Goal: Task Accomplishment & Management: Complete application form

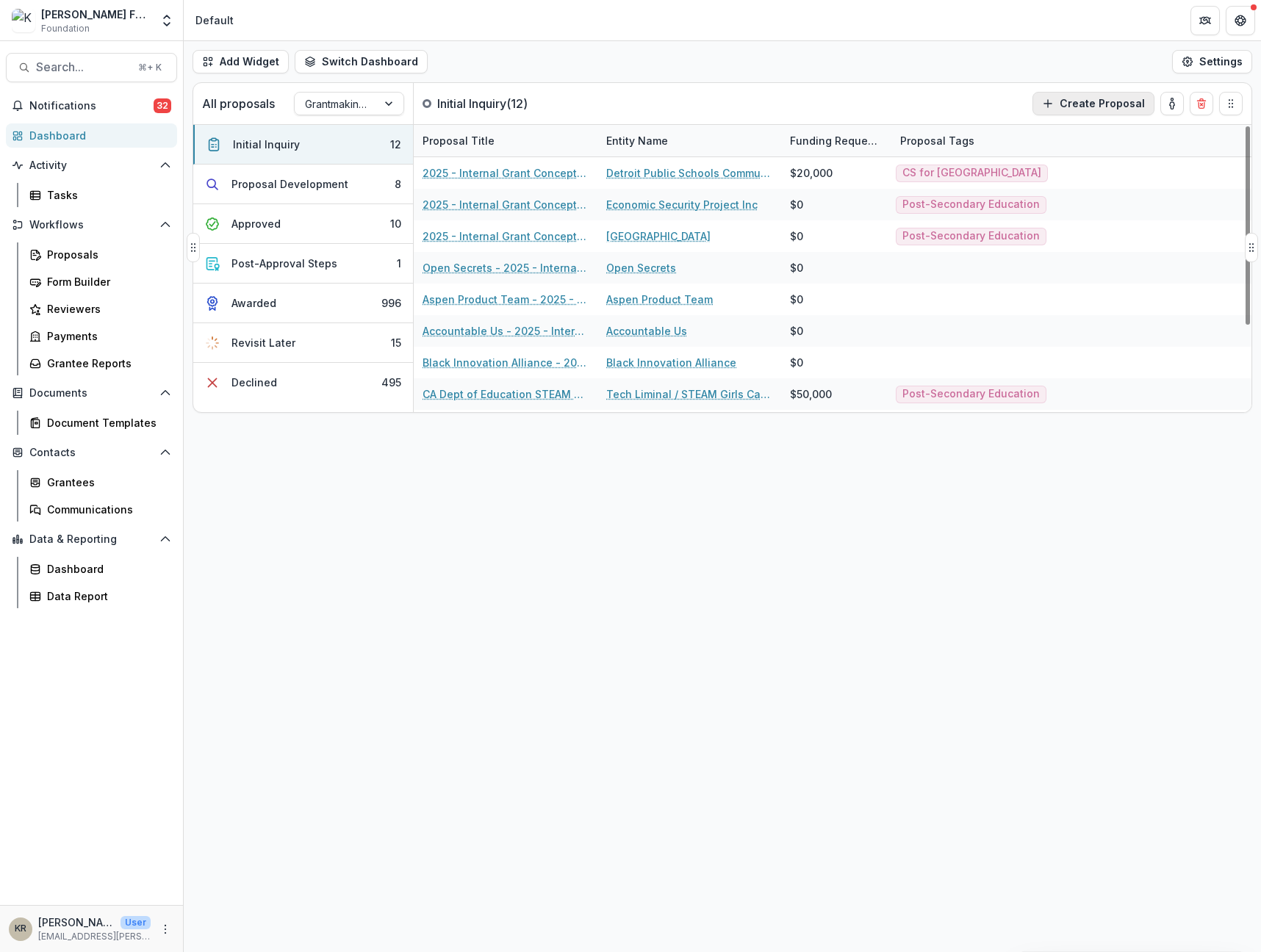
click at [1116, 102] on button "Create Proposal" at bounding box center [1093, 103] width 122 height 23
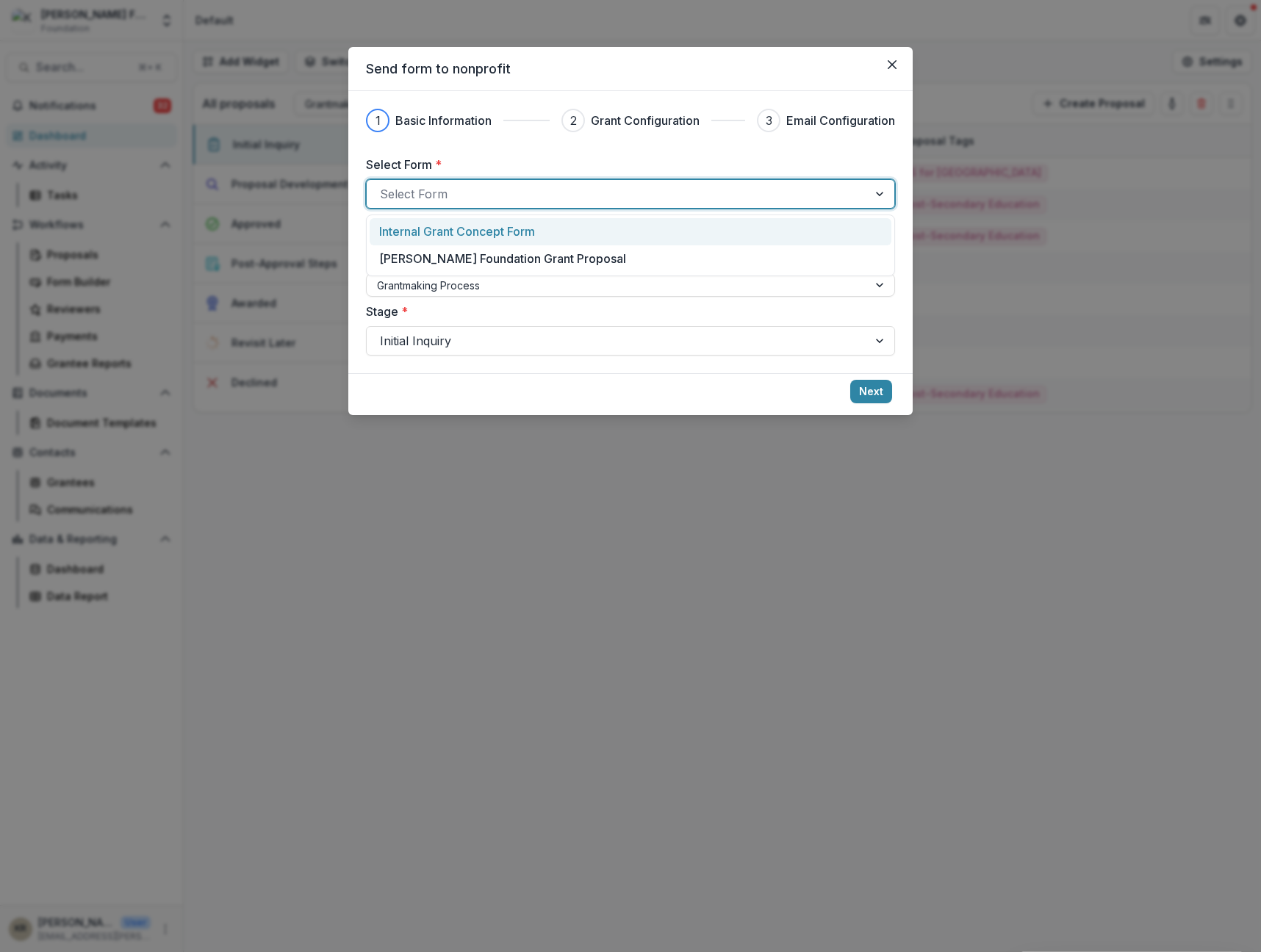
click at [508, 193] on div at bounding box center [617, 194] width 475 height 21
click at [470, 227] on p "Internal Grant Concept Form" at bounding box center [457, 231] width 156 height 17
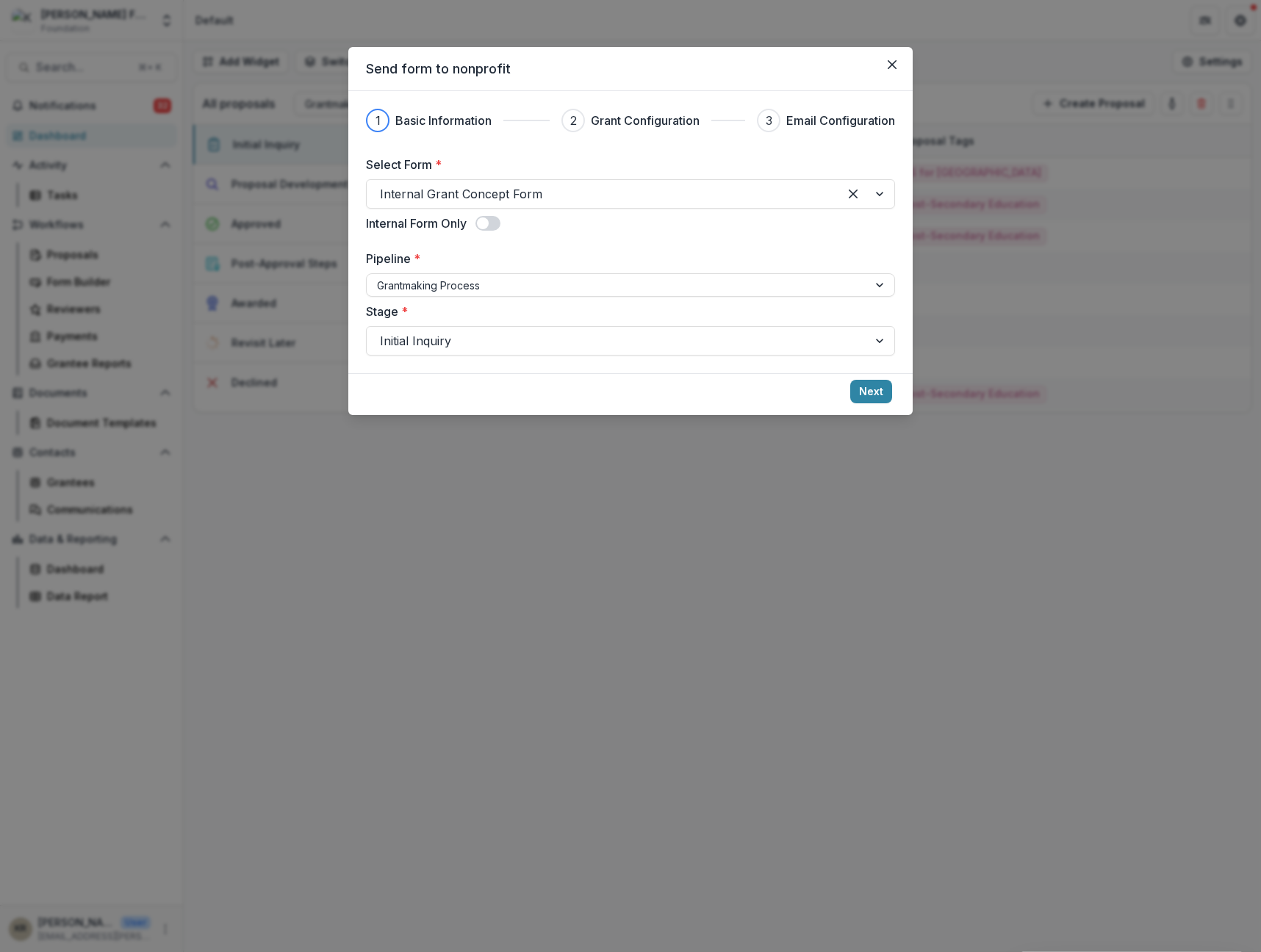
click at [500, 217] on span at bounding box center [488, 223] width 25 height 15
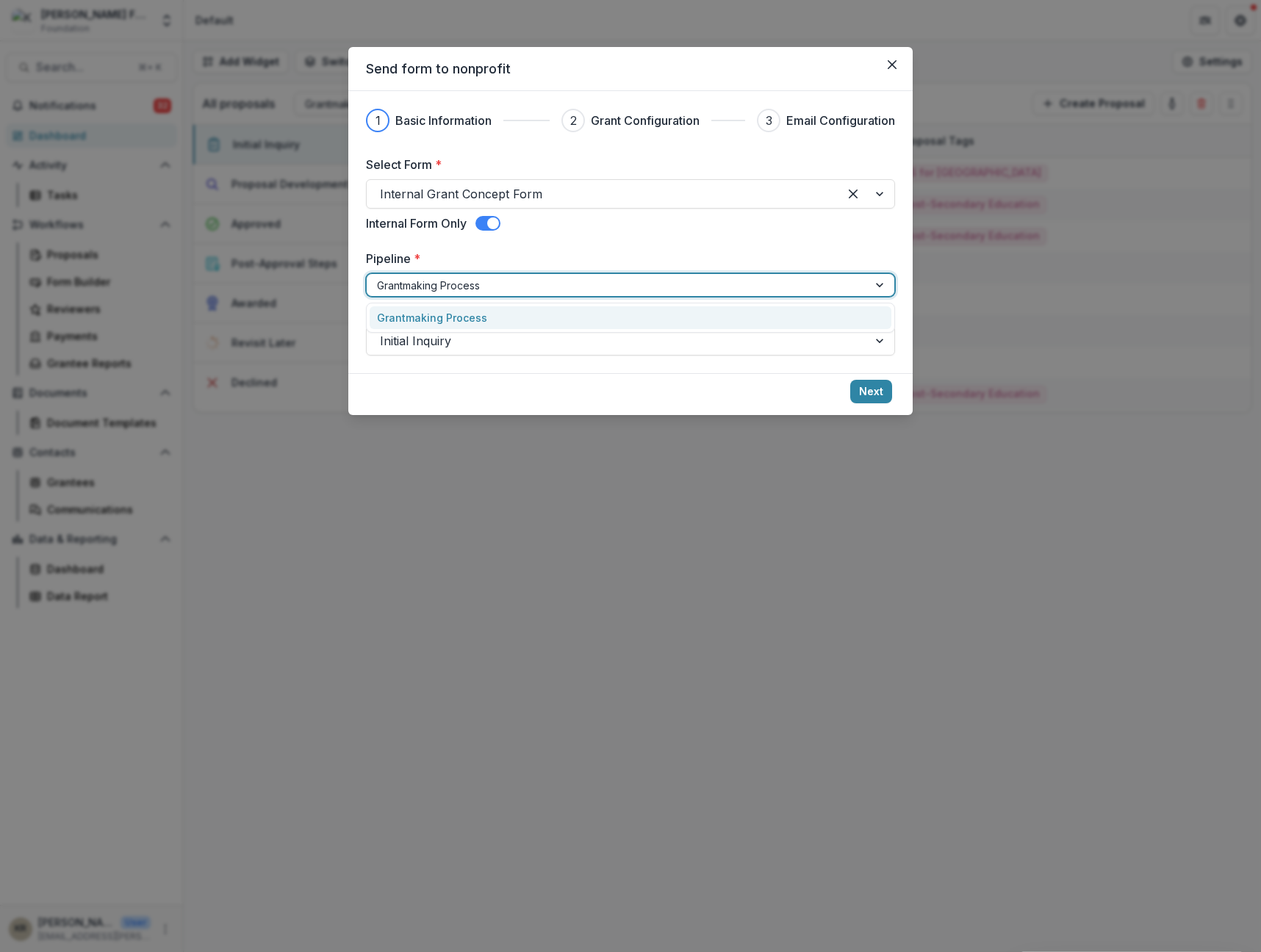
click at [452, 292] on div at bounding box center [617, 285] width 481 height 18
click at [435, 332] on div at bounding box center [617, 341] width 475 height 21
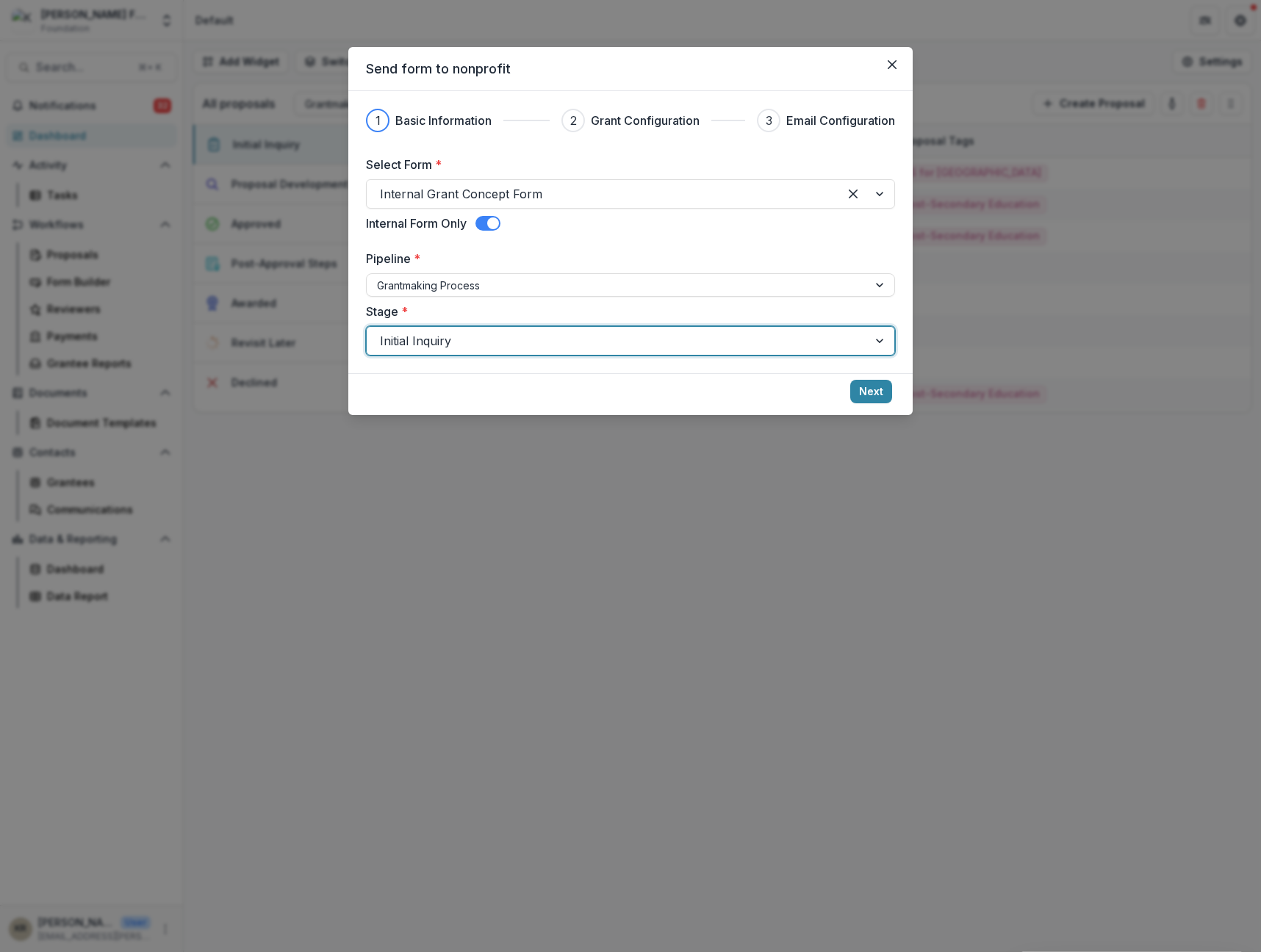
click at [435, 332] on div at bounding box center [617, 341] width 475 height 21
click at [884, 284] on div at bounding box center [881, 284] width 26 height 22
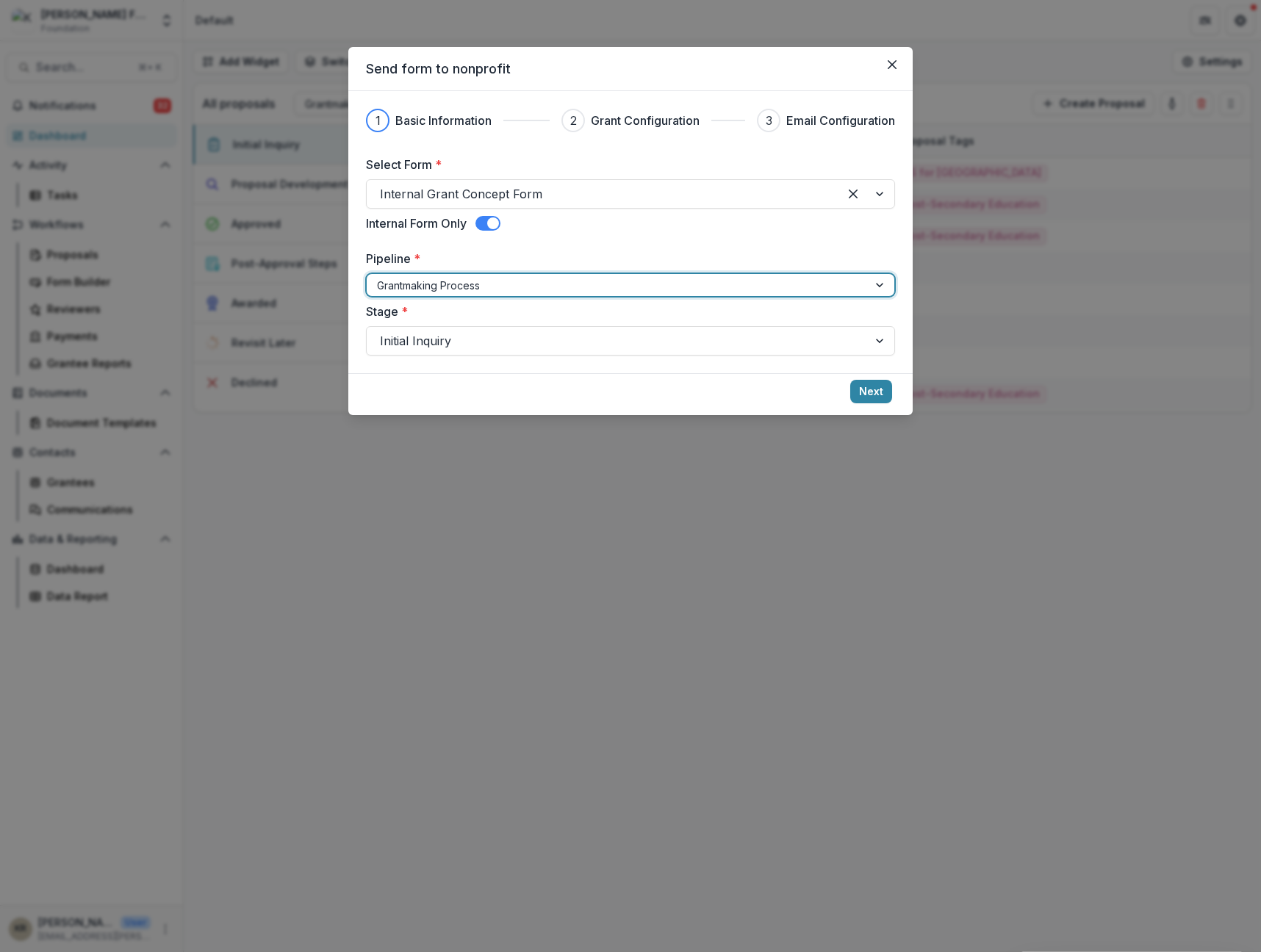
click at [884, 284] on div at bounding box center [881, 284] width 26 height 22
click at [784, 355] on div "Initial Inquiry" at bounding box center [630, 341] width 530 height 30
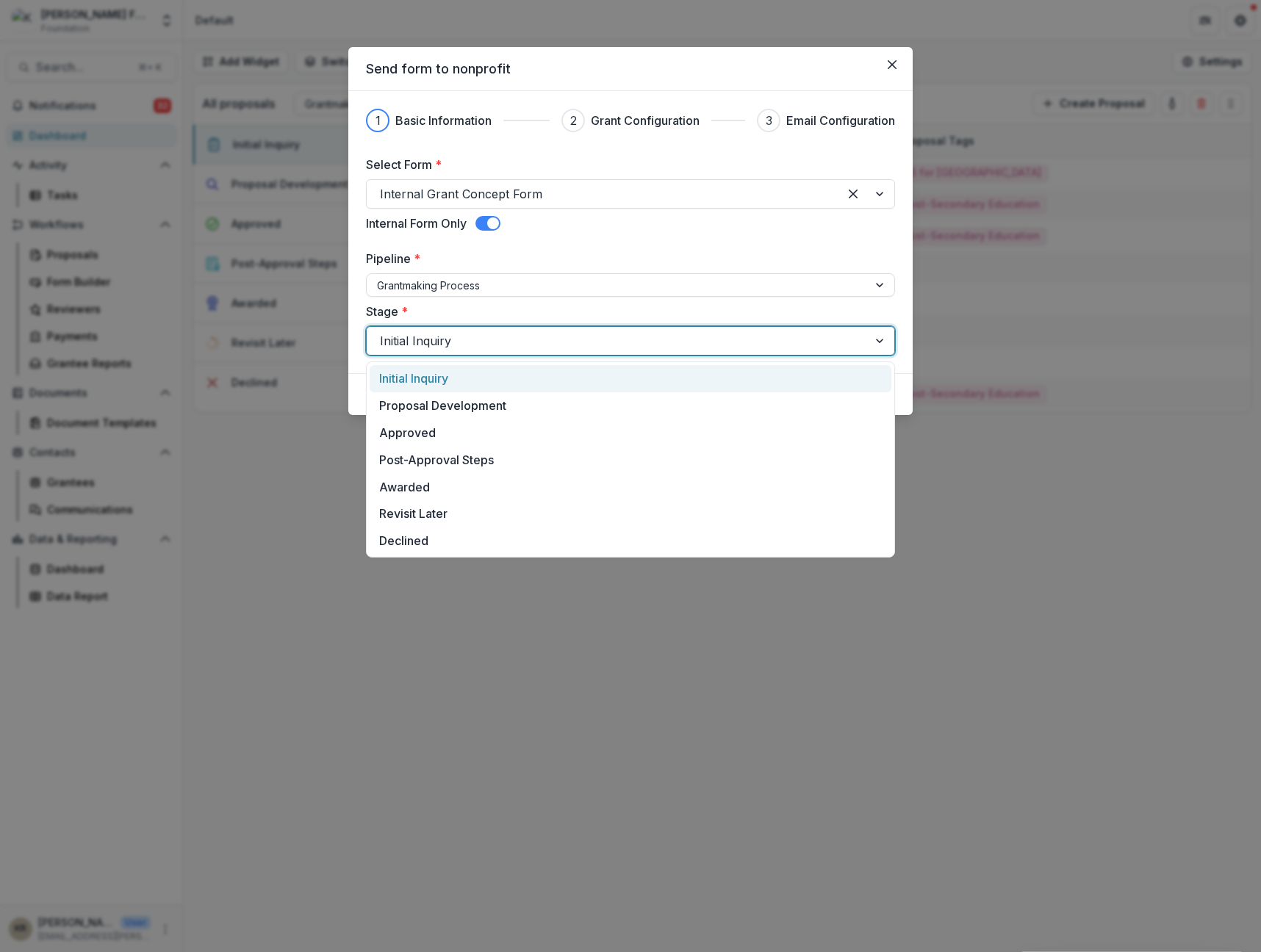
click at [784, 355] on div "Initial Inquiry" at bounding box center [630, 341] width 530 height 30
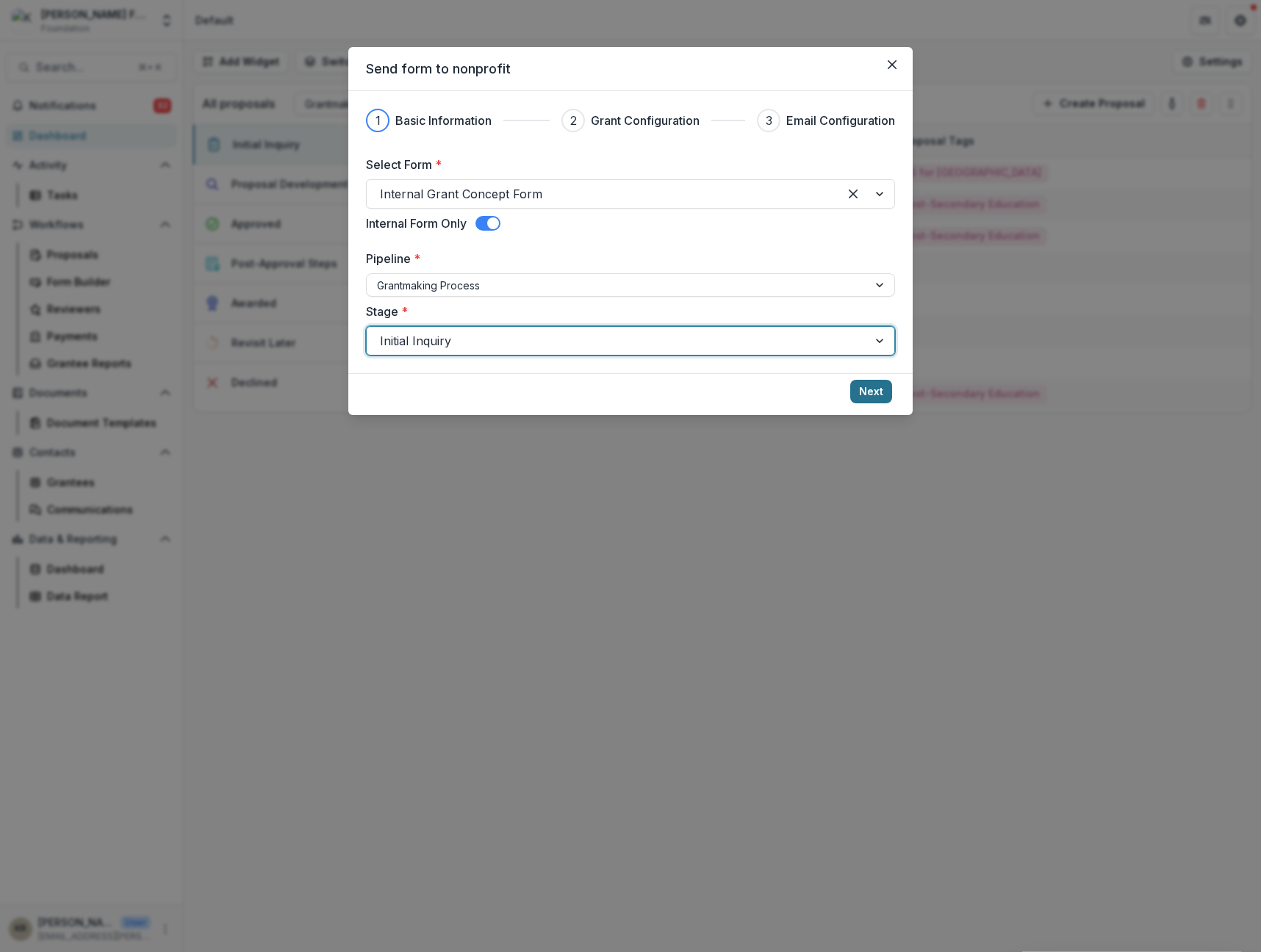
click at [881, 391] on button "Next" at bounding box center [871, 391] width 42 height 23
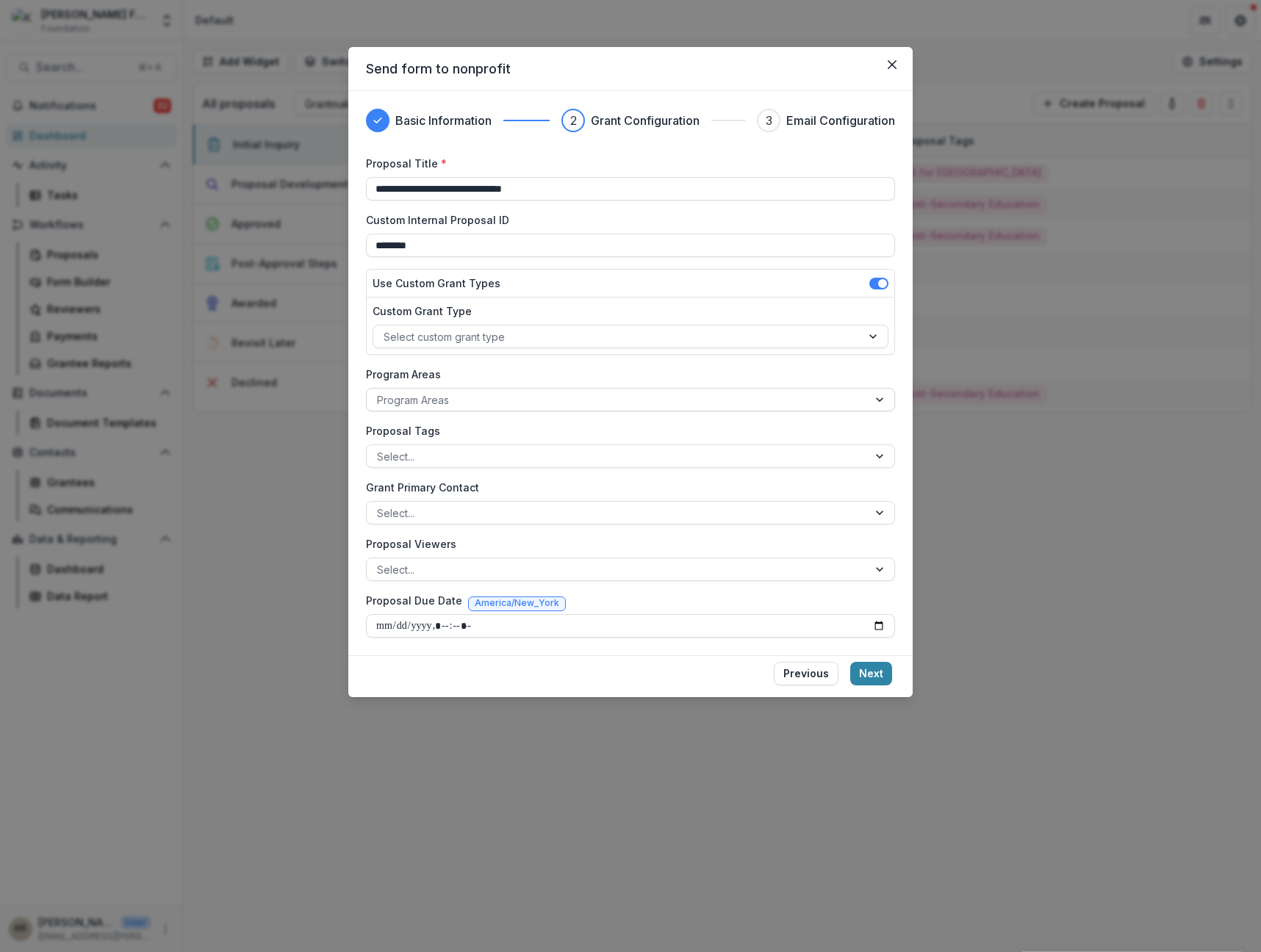
click at [483, 406] on div at bounding box center [617, 400] width 481 height 18
click at [481, 469] on div "**********" at bounding box center [630, 396] width 530 height 482
click at [477, 464] on div at bounding box center [617, 456] width 481 height 18
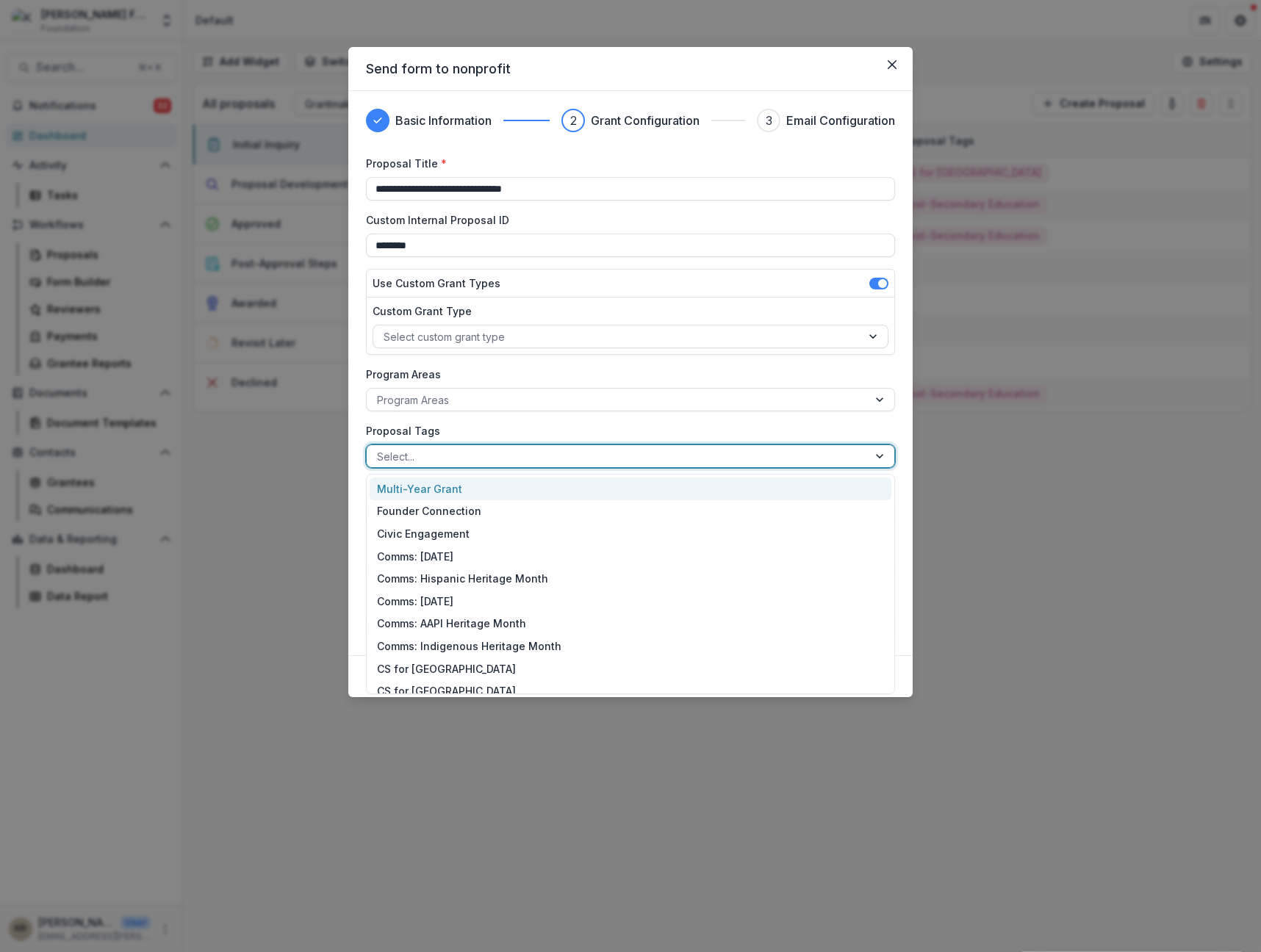
click at [477, 464] on div at bounding box center [617, 456] width 481 height 18
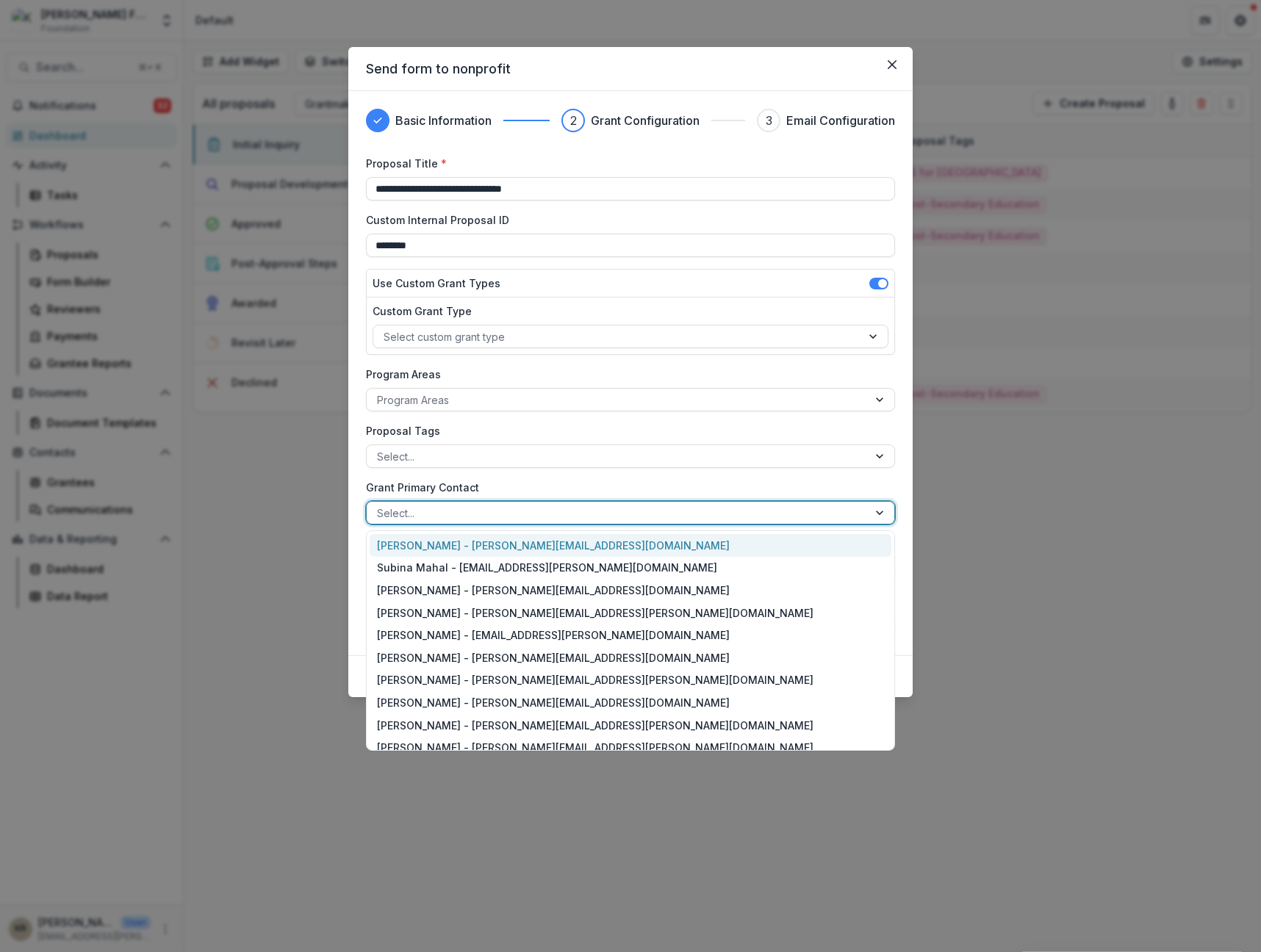
click at [437, 505] on div at bounding box center [617, 513] width 481 height 18
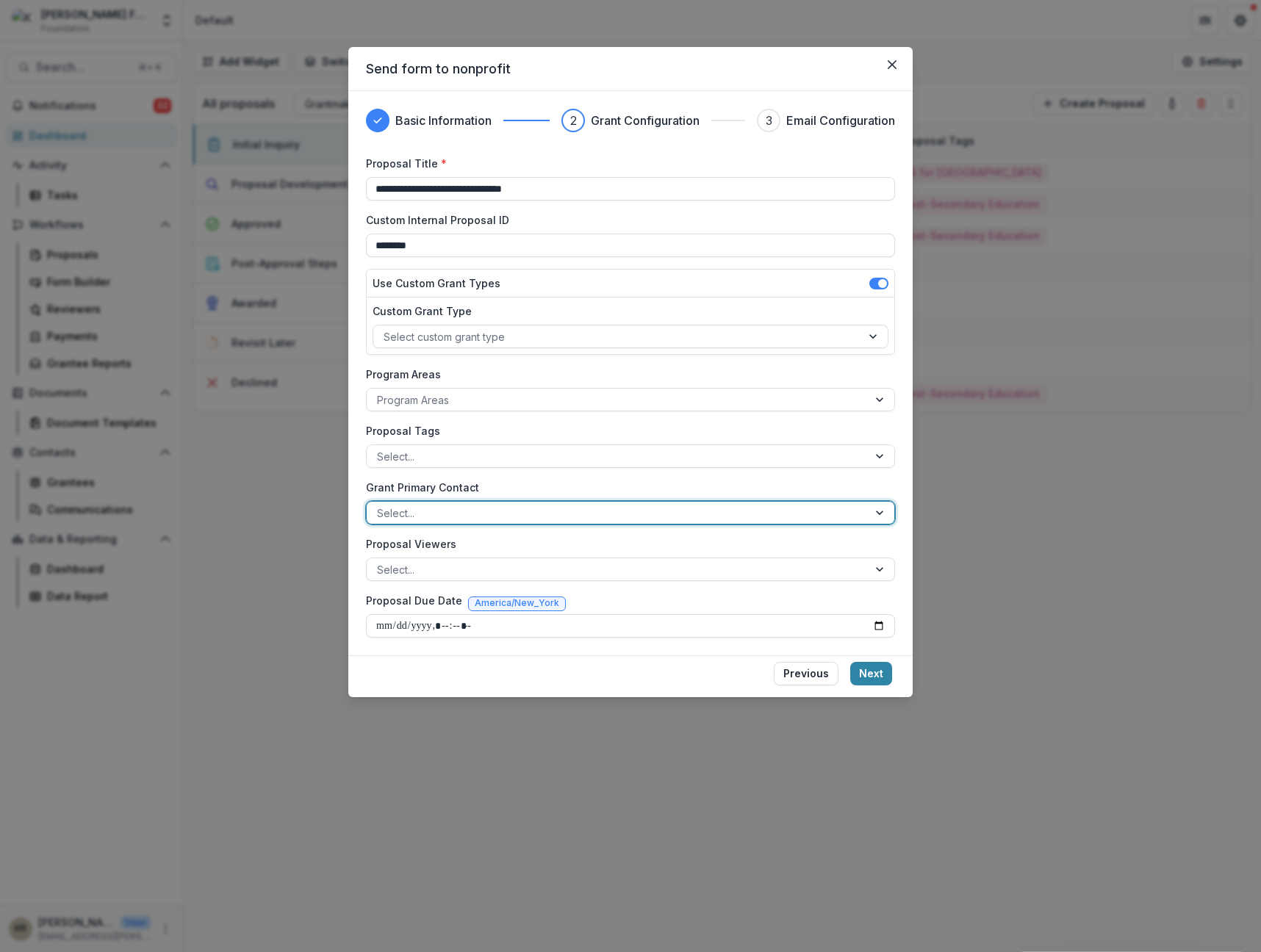
click at [437, 505] on div at bounding box center [617, 513] width 481 height 18
click at [791, 186] on input "**********" at bounding box center [630, 189] width 530 height 23
click at [791, 188] on input "**********" at bounding box center [630, 189] width 530 height 23
click at [629, 254] on input "********" at bounding box center [630, 245] width 530 height 23
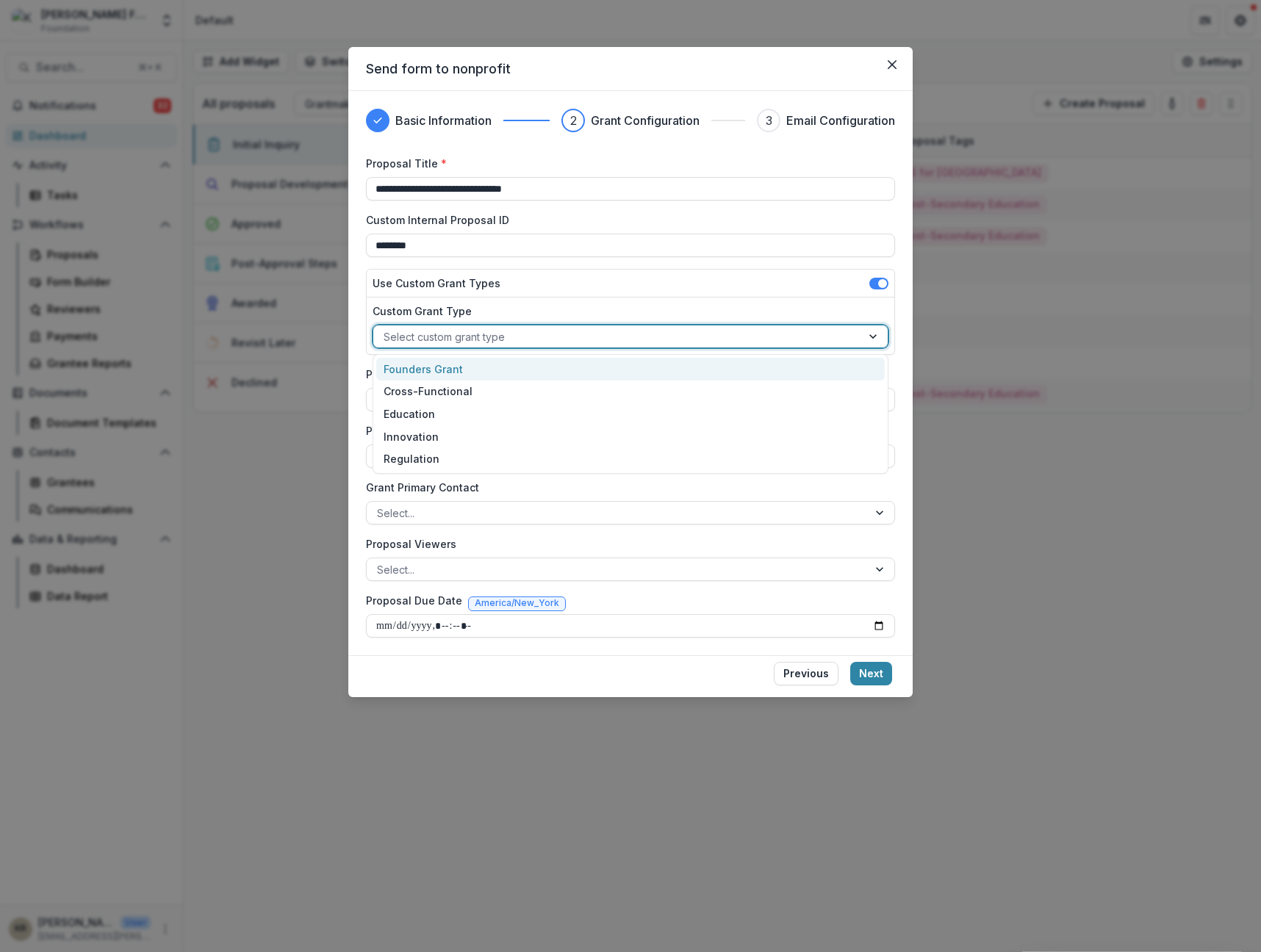
click at [577, 336] on div at bounding box center [617, 336] width 468 height 18
click at [617, 263] on div "**********" at bounding box center [630, 396] width 530 height 482
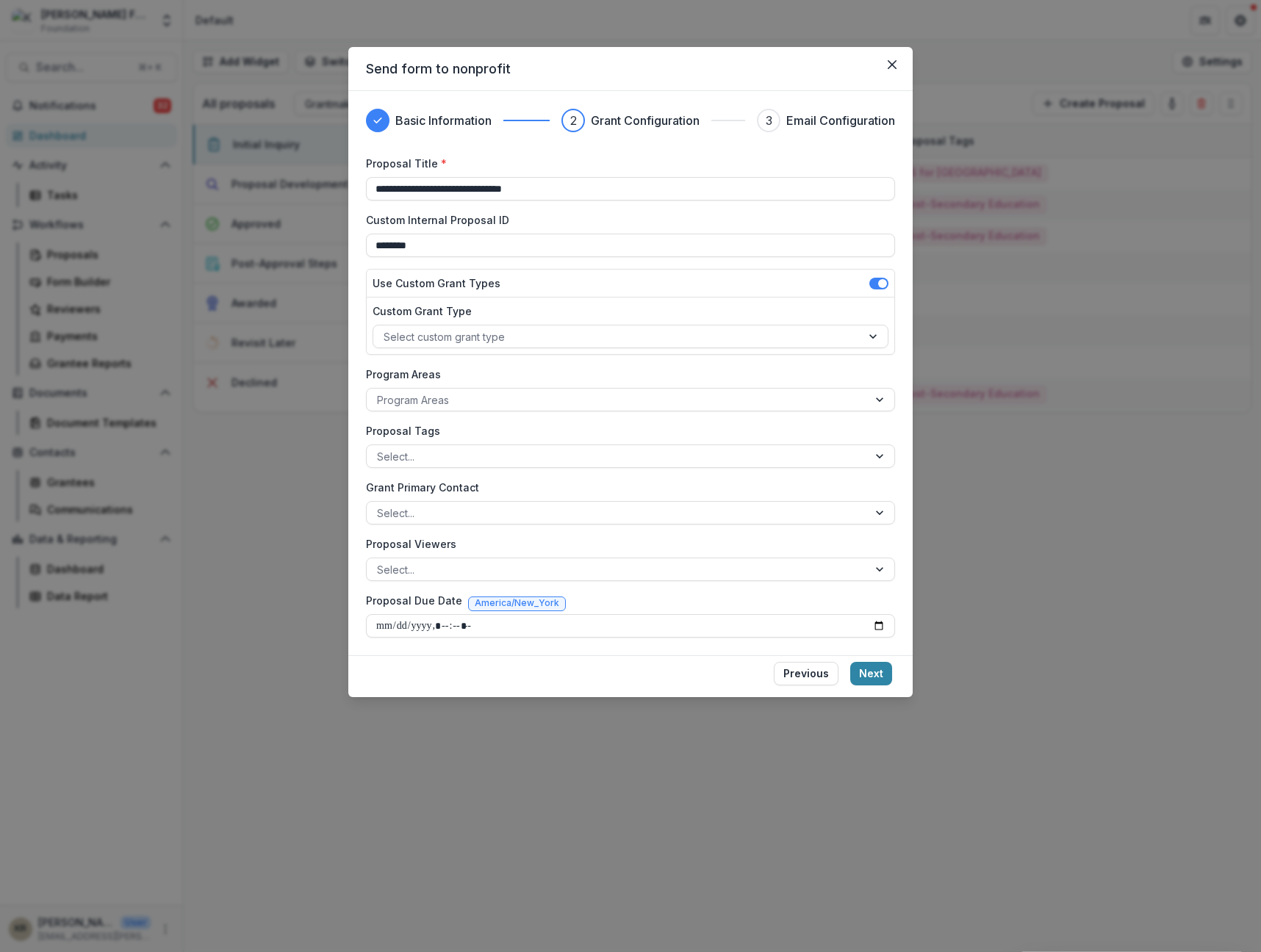
click at [619, 225] on label "Custom Internal Proposal ID" at bounding box center [626, 220] width 520 height 16
click at [619, 234] on input "********" at bounding box center [630, 245] width 530 height 23
click at [623, 243] on input "********" at bounding box center [630, 245] width 530 height 23
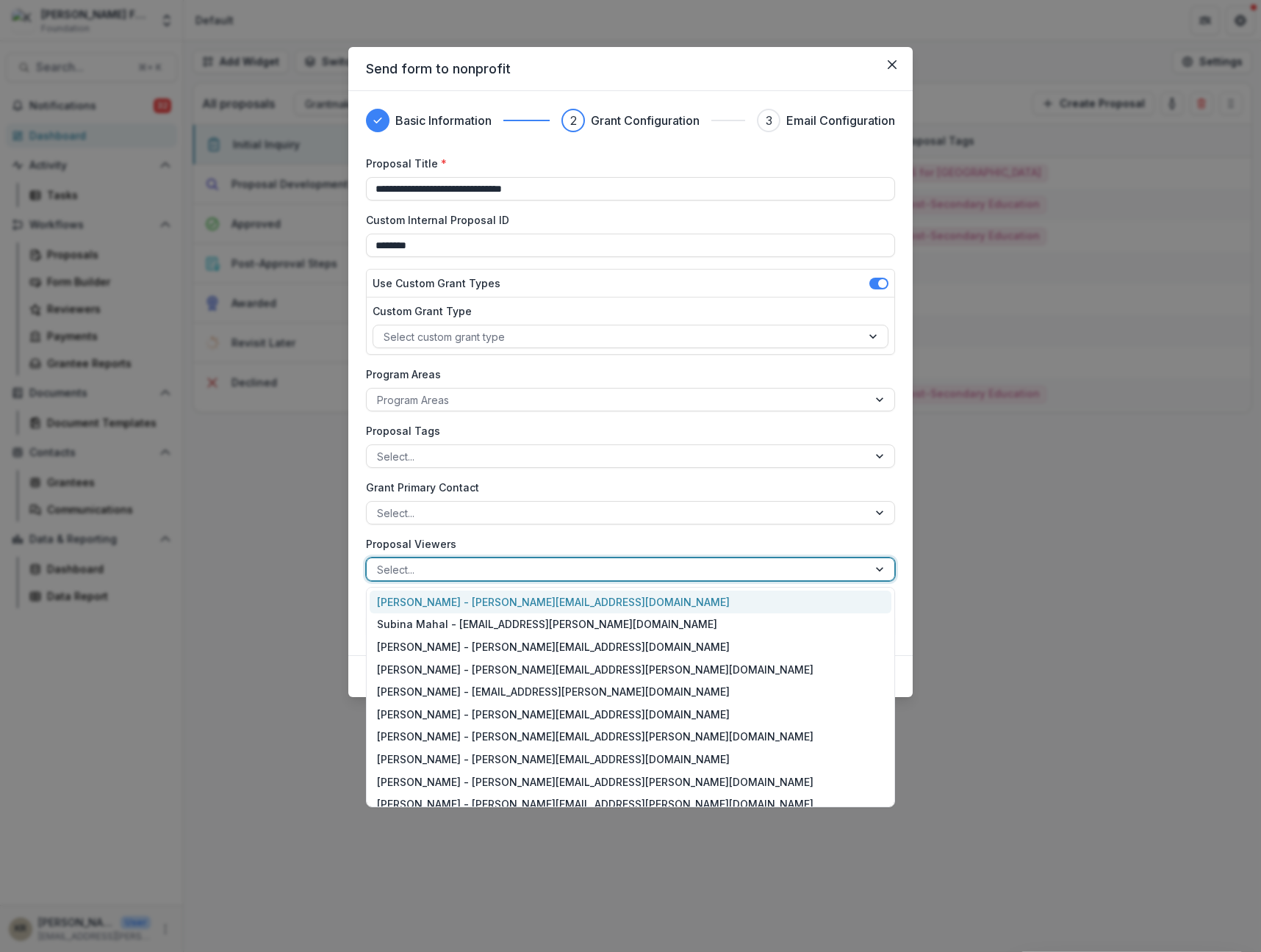
click at [440, 569] on div at bounding box center [617, 569] width 481 height 18
click at [440, 570] on div at bounding box center [617, 569] width 481 height 18
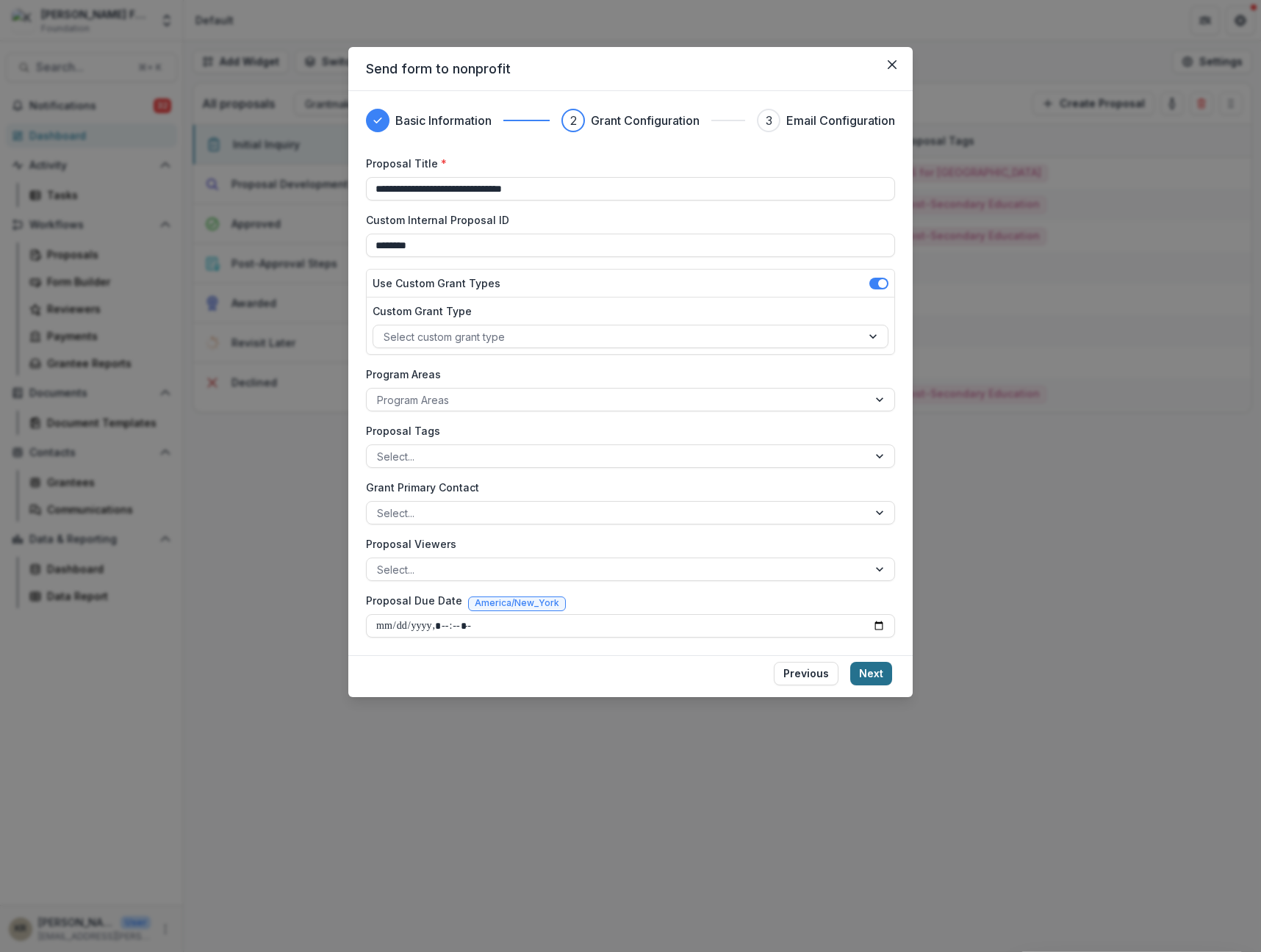
click at [874, 669] on button "Next" at bounding box center [871, 673] width 42 height 23
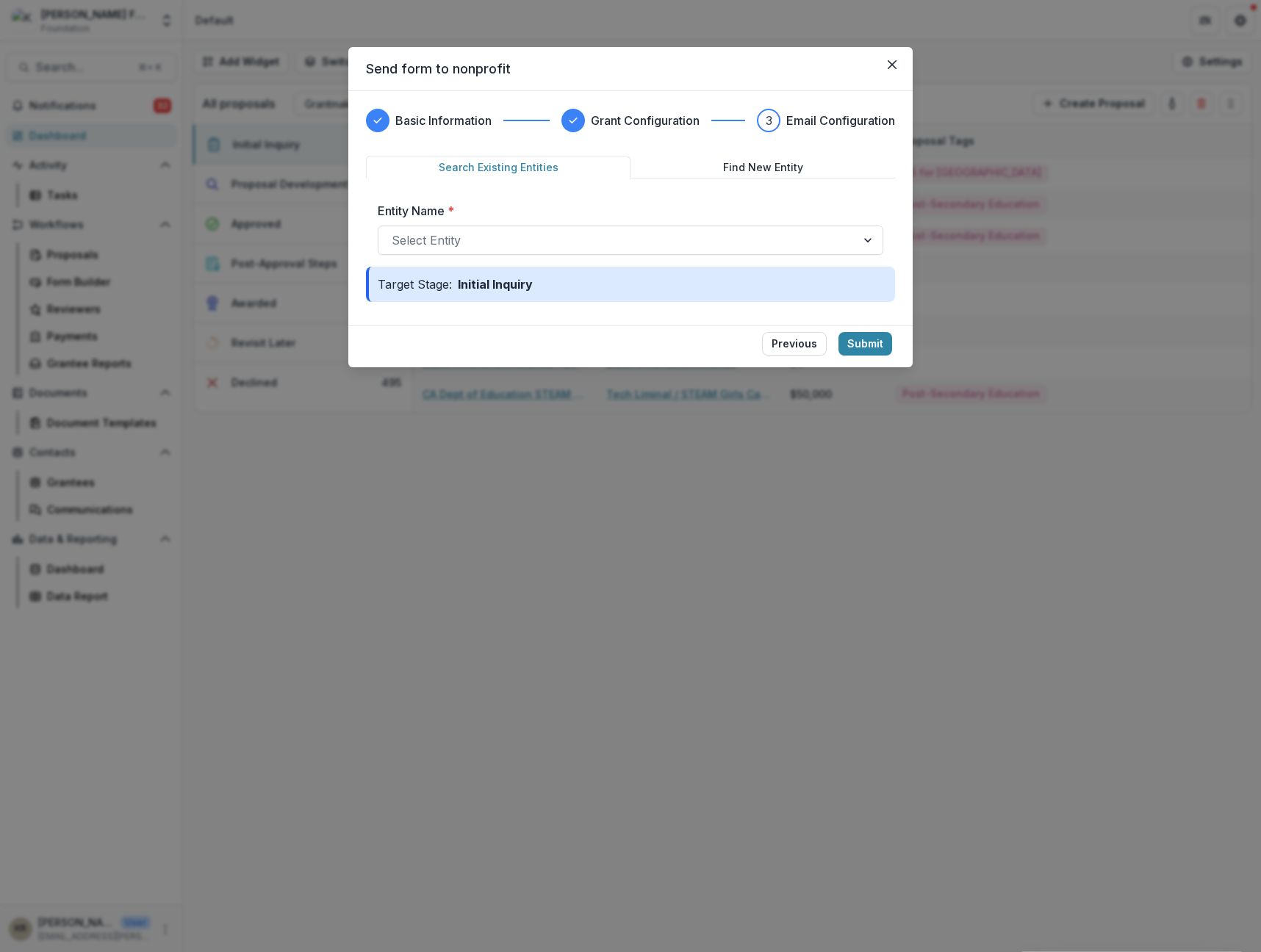
click at [814, 170] on button "Find New Entity" at bounding box center [763, 167] width 264 height 23
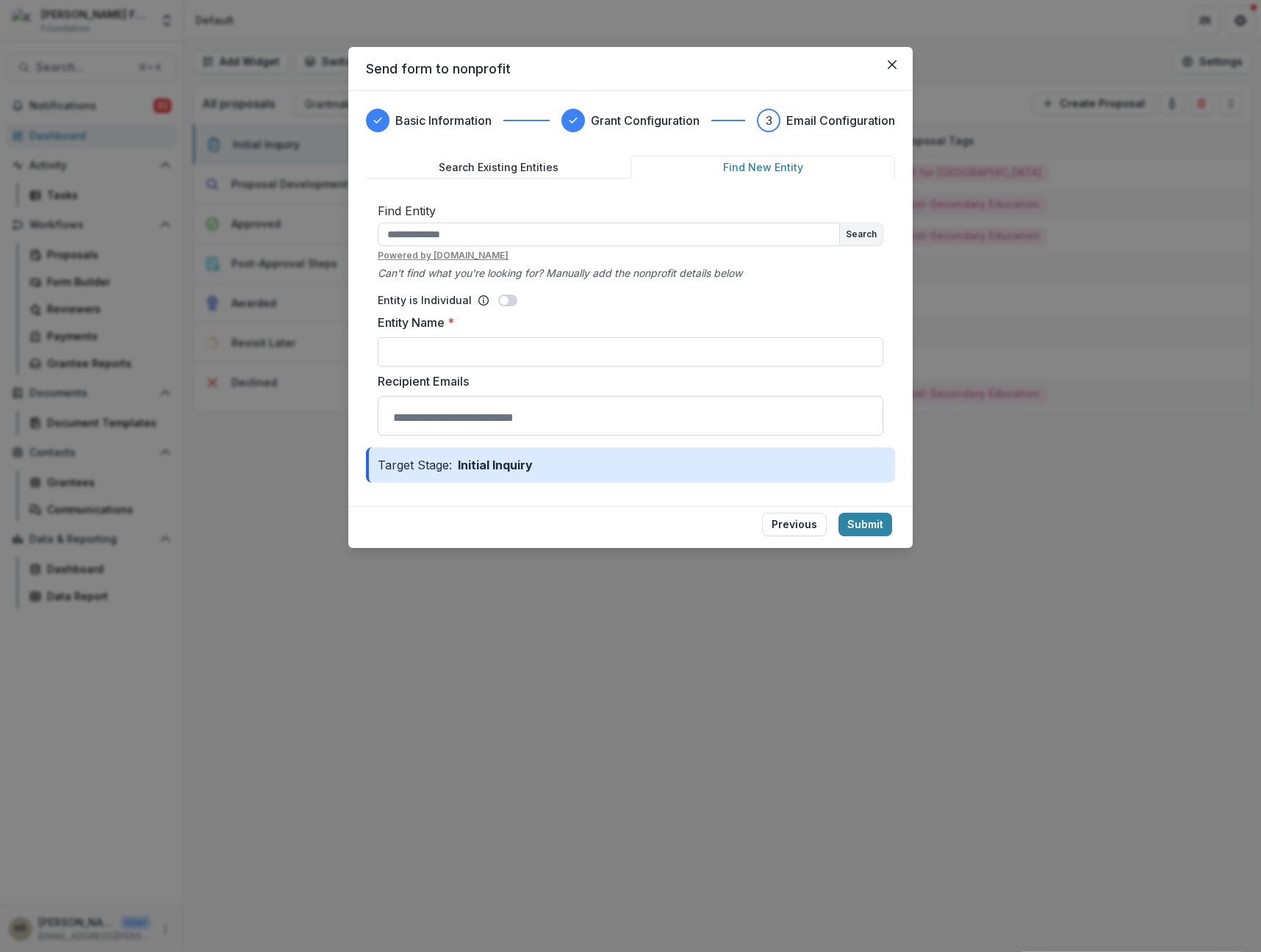
click at [485, 406] on input "Recipient Emails" at bounding box center [630, 417] width 498 height 30
click at [479, 411] on input "Recipient Emails" at bounding box center [630, 417] width 498 height 30
type input "**********"
click at [895, 63] on icon "Close" at bounding box center [892, 64] width 9 height 9
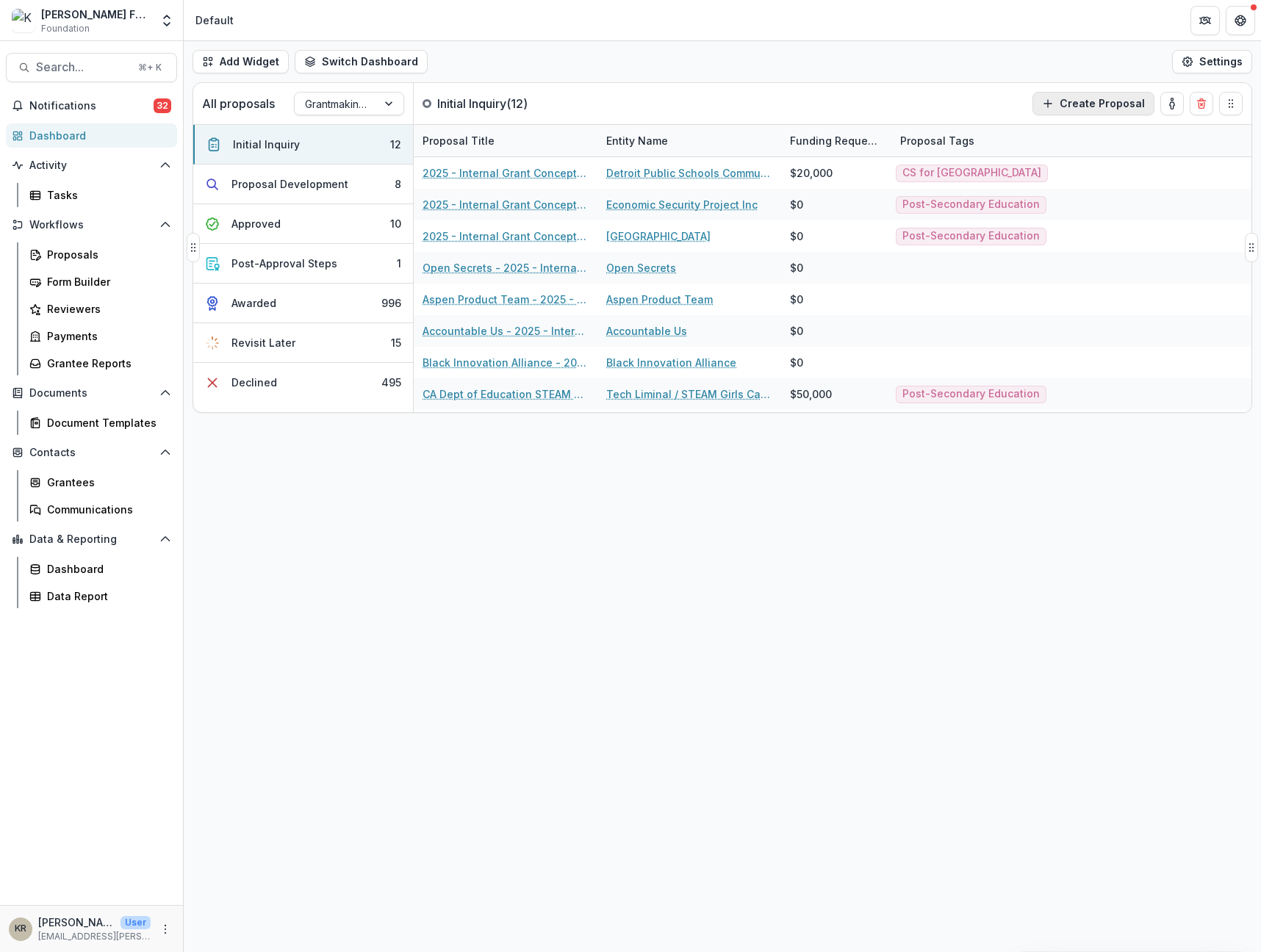
click at [1071, 101] on button "Create Proposal" at bounding box center [1093, 103] width 122 height 23
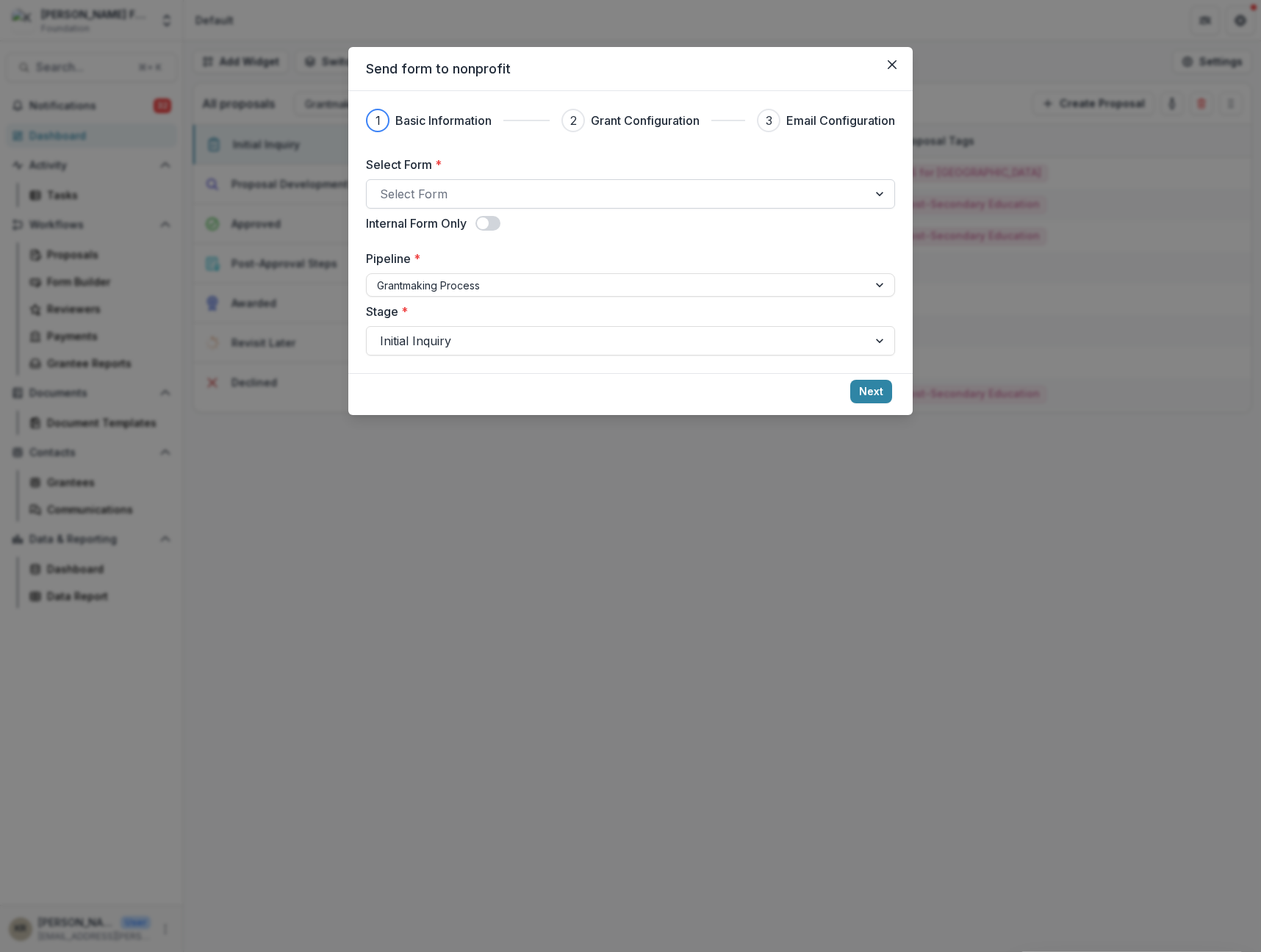
click at [463, 203] on div at bounding box center [617, 194] width 475 height 21
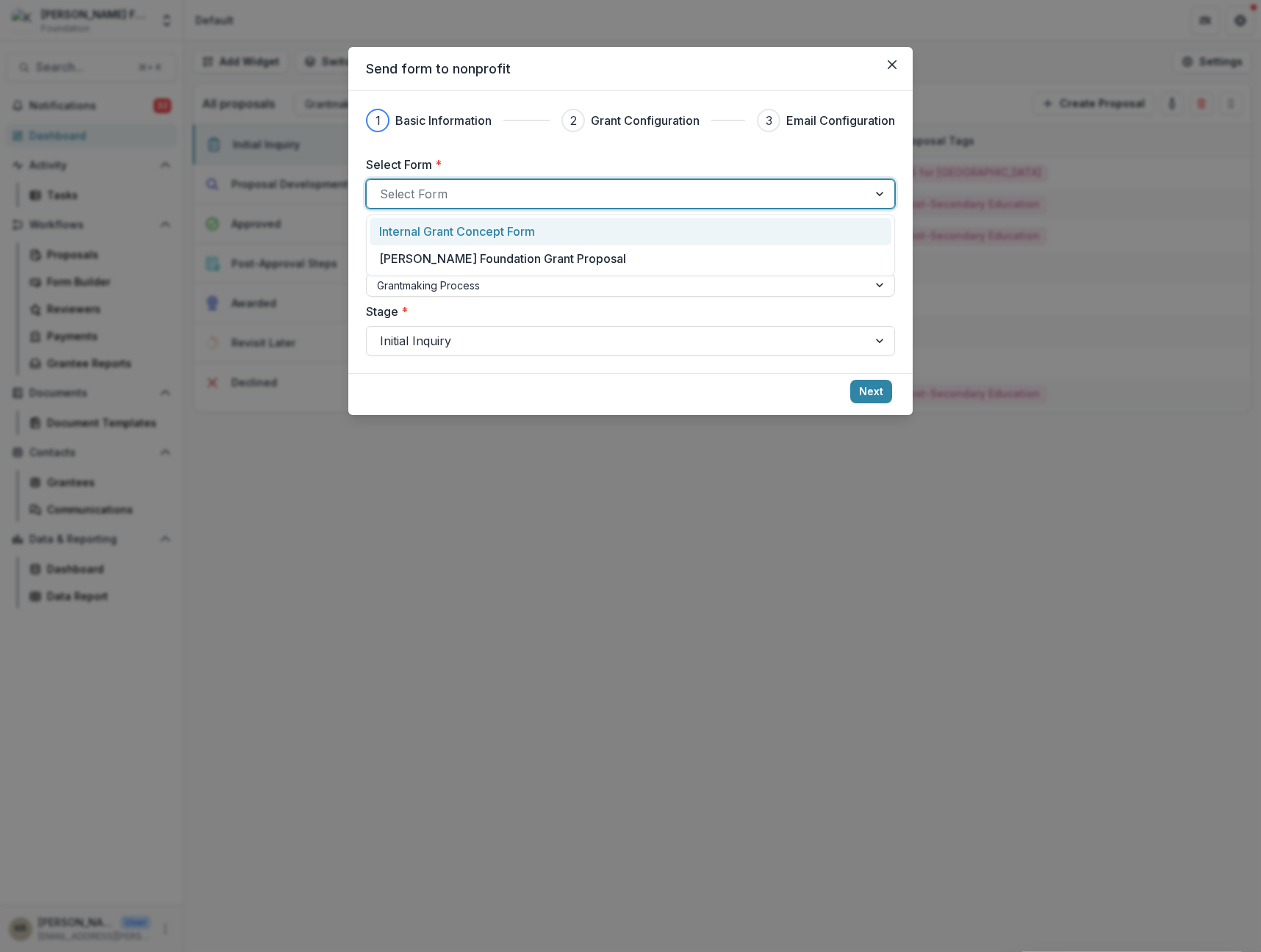
click at [444, 230] on p "Internal Grant Concept Form" at bounding box center [457, 231] width 156 height 17
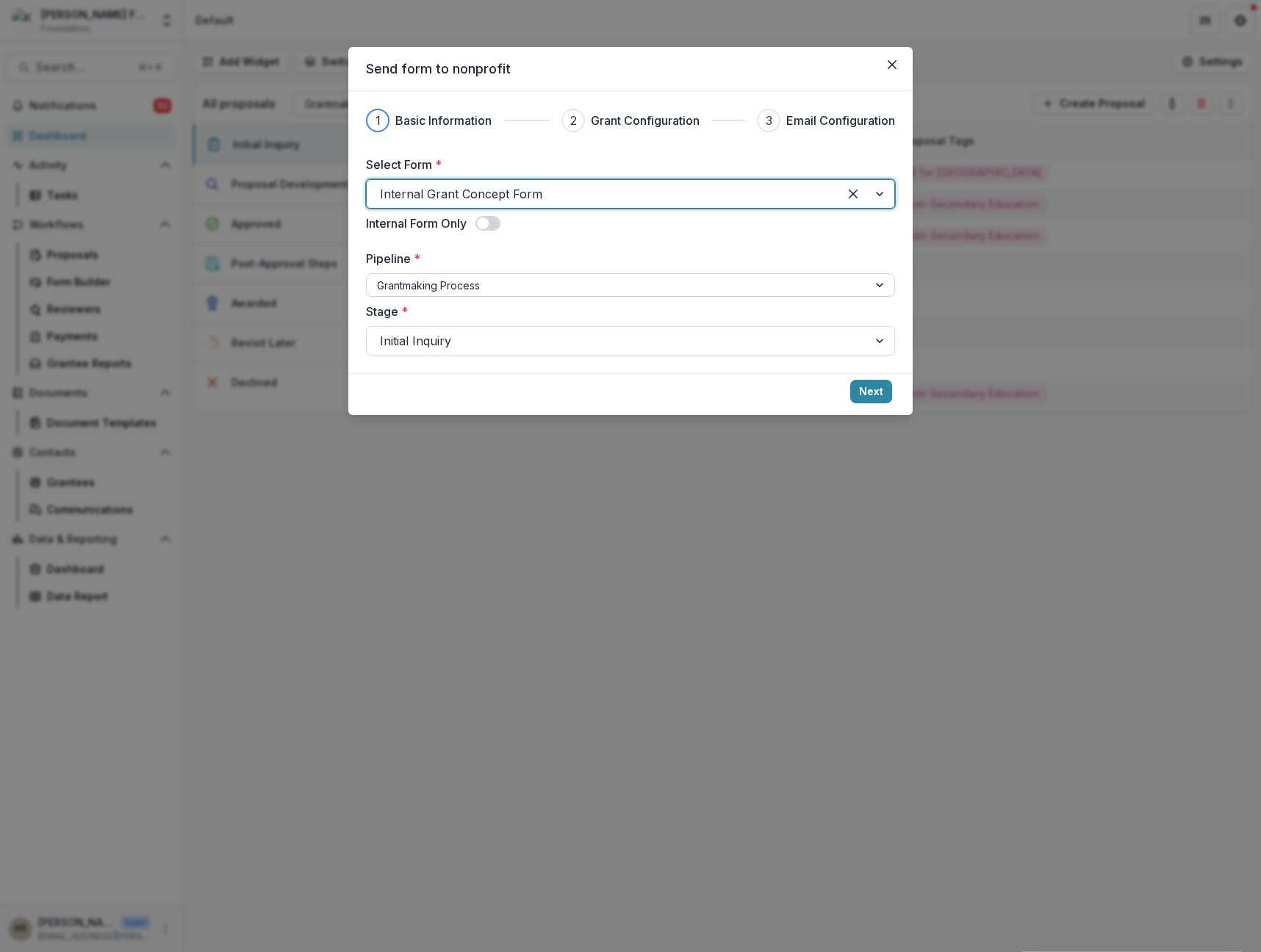
click at [427, 288] on div at bounding box center [617, 285] width 481 height 18
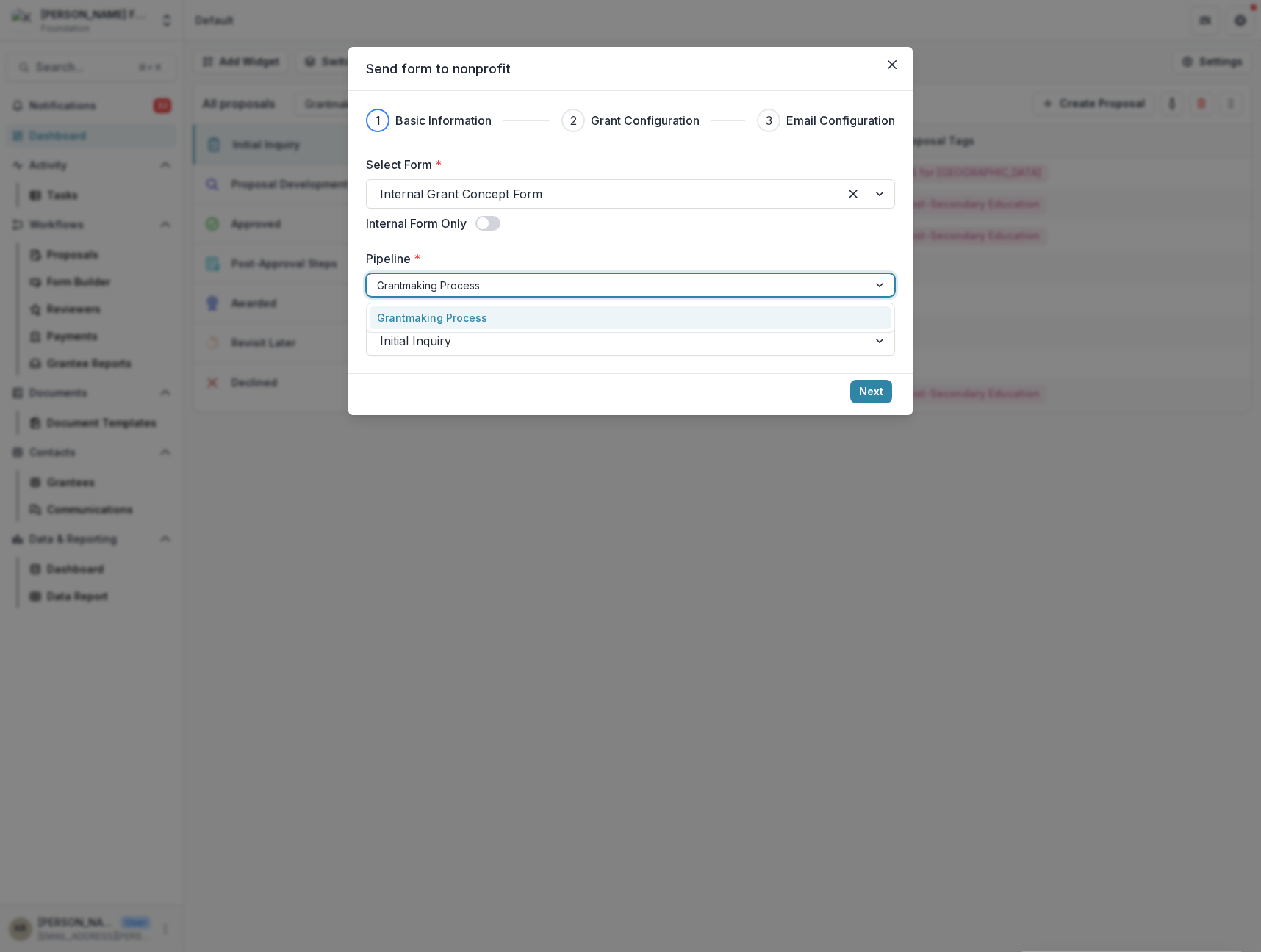
click at [662, 232] on div "Select Form * Internal Grant Concept Form Internal Form Only Pipeline * Grantma…" at bounding box center [630, 256] width 530 height 200
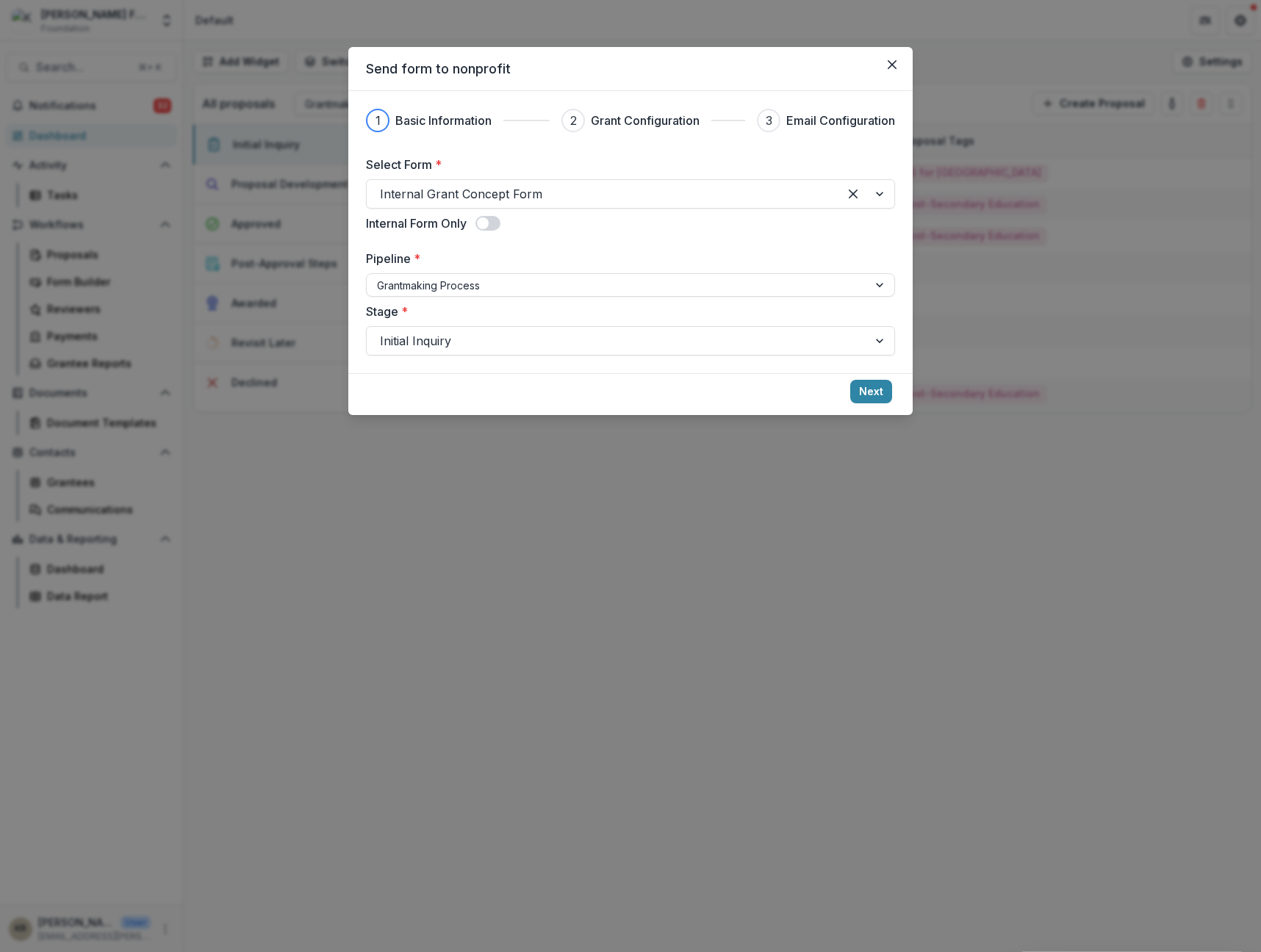
click at [498, 223] on span at bounding box center [488, 223] width 25 height 15
click at [877, 398] on button "Next" at bounding box center [871, 391] width 42 height 23
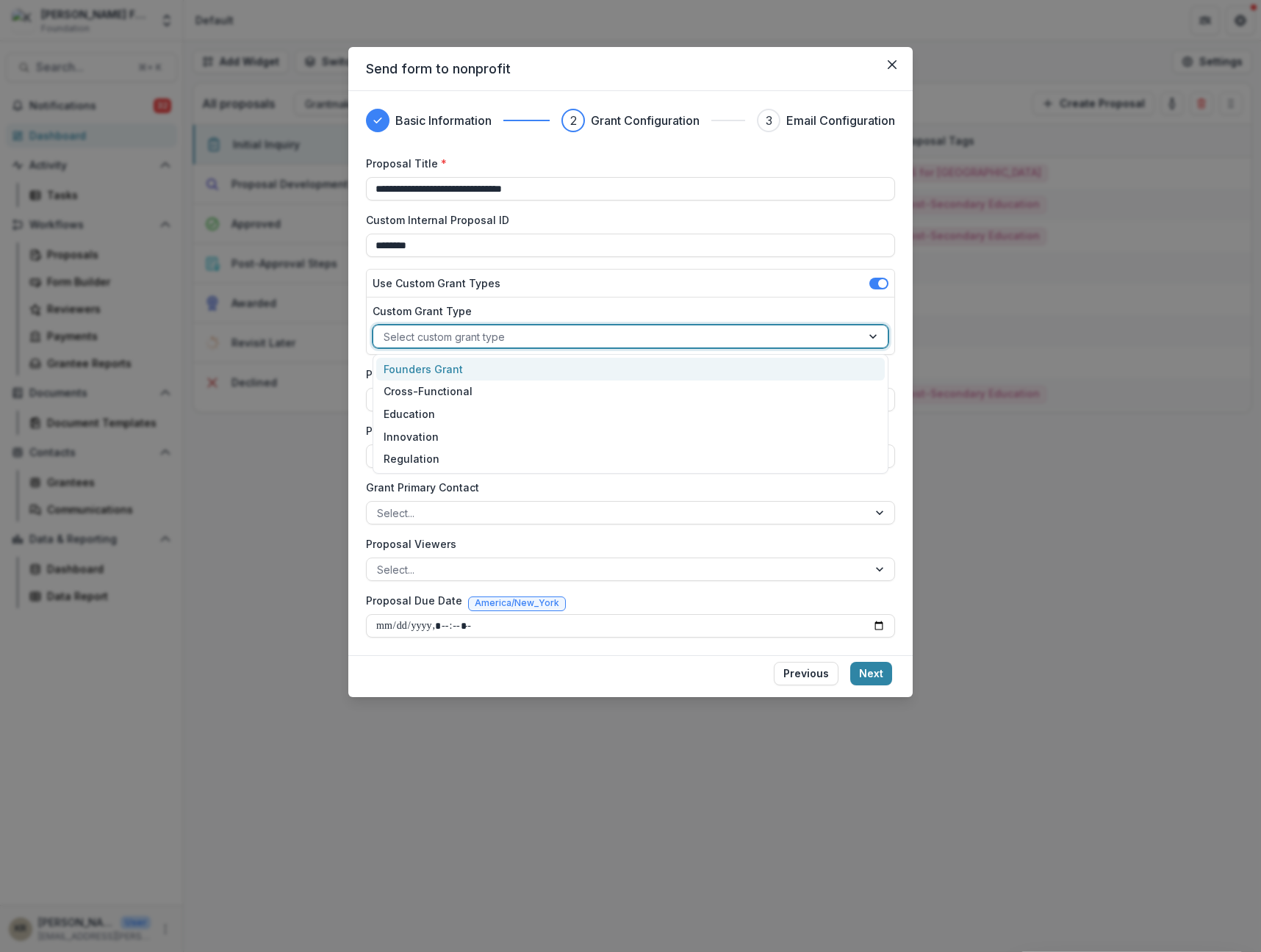
click at [582, 326] on div "Select custom grant type" at bounding box center [617, 336] width 488 height 22
